Goal: Task Accomplishment & Management: Manage account settings

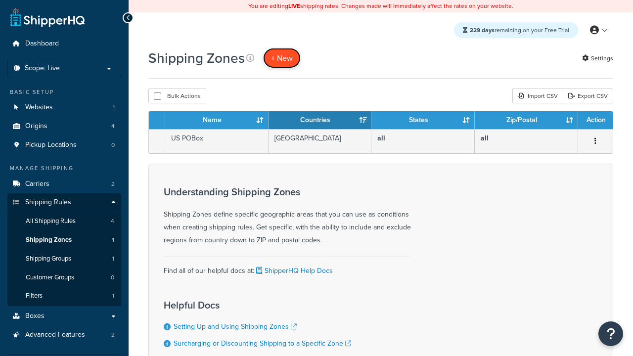
click at [282, 58] on span "+ New" at bounding box center [282, 57] width 22 height 11
click at [217, 121] on th "Name" at bounding box center [216, 120] width 103 height 18
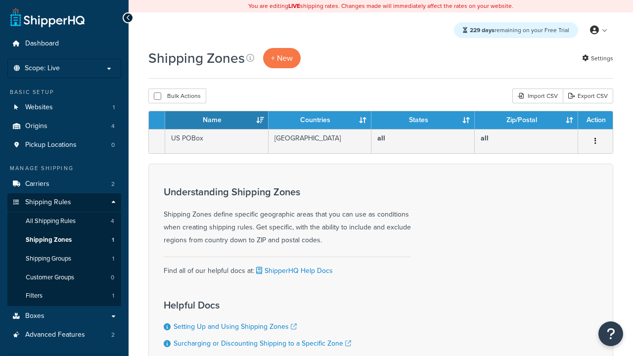
click at [217, 121] on th "Name" at bounding box center [216, 120] width 103 height 18
click at [320, 121] on th "Countries" at bounding box center [320, 120] width 103 height 18
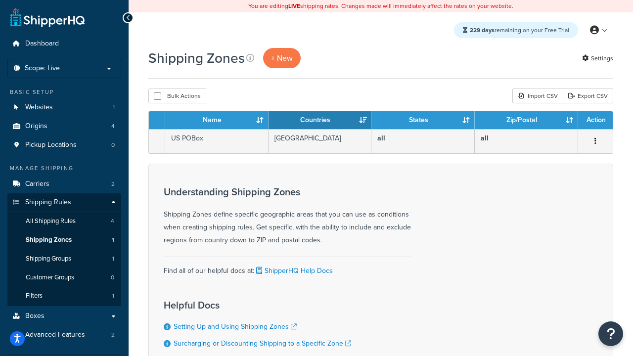
click at [320, 121] on th "Countries" at bounding box center [320, 120] width 103 height 18
click at [423, 121] on th "States" at bounding box center [423, 120] width 103 height 18
click at [526, 121] on th "Zip/Postal" at bounding box center [526, 120] width 103 height 18
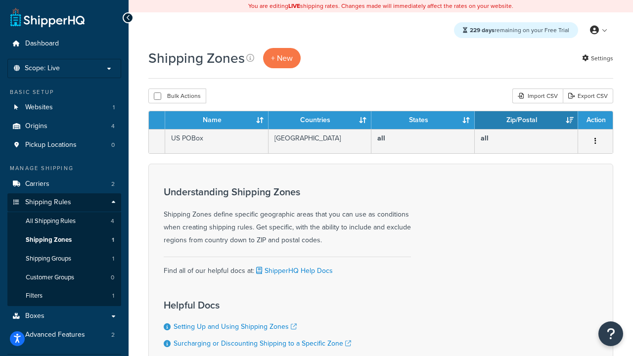
click at [526, 121] on th "Zip/Postal" at bounding box center [526, 120] width 103 height 18
click at [595, 121] on th "Action" at bounding box center [595, 120] width 35 height 18
click at [250, 58] on icon at bounding box center [250, 58] width 8 height 8
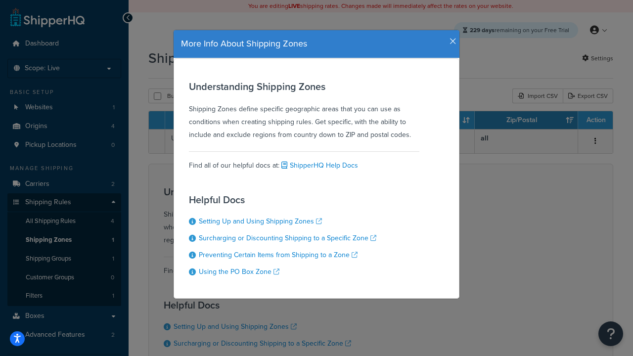
click at [451, 38] on icon "button" at bounding box center [453, 41] width 7 height 9
